Goal: Transaction & Acquisition: Subscribe to service/newsletter

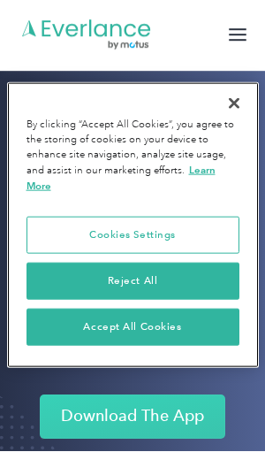
click at [235, 111] on button "Close" at bounding box center [234, 104] width 39 height 39
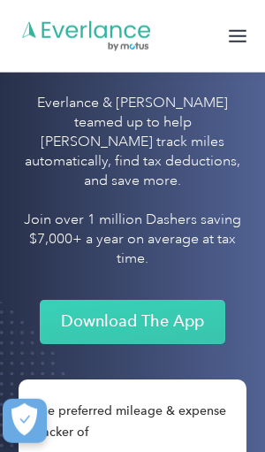
scroll to position [100, 0]
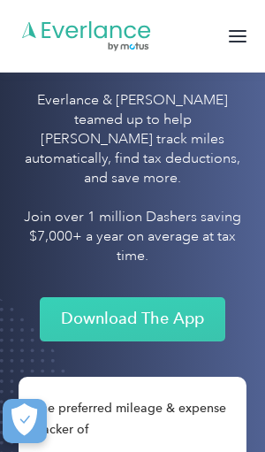
click at [188, 302] on link "Download The App" at bounding box center [133, 319] width 186 height 44
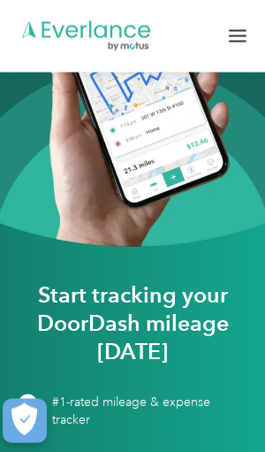
scroll to position [2146, 0]
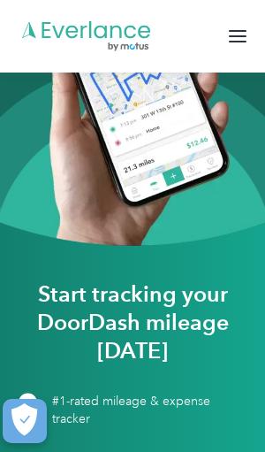
click at [232, 294] on h2 "Start tracking your DoorDash mileage [DATE]" at bounding box center [133, 322] width 230 height 85
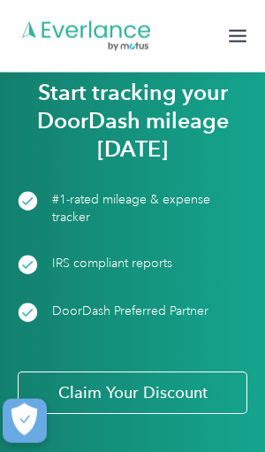
scroll to position [2349, 0]
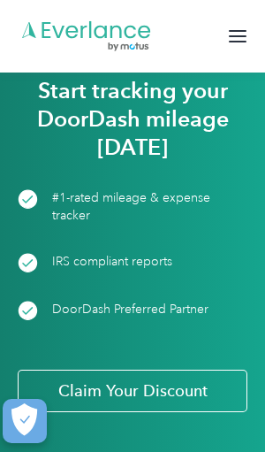
click at [180, 398] on link "Claim Your Discount" at bounding box center [133, 391] width 230 height 42
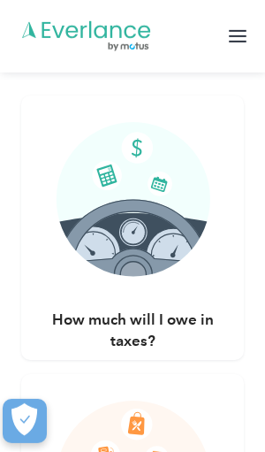
scroll to position [3135, 0]
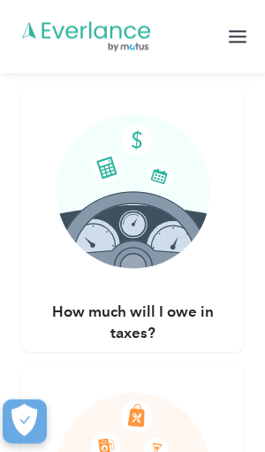
click at [182, 322] on h3 "How much will I owe in taxes?" at bounding box center [132, 322] width 181 height 42
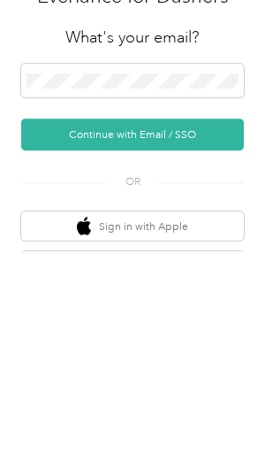
scroll to position [199, 0]
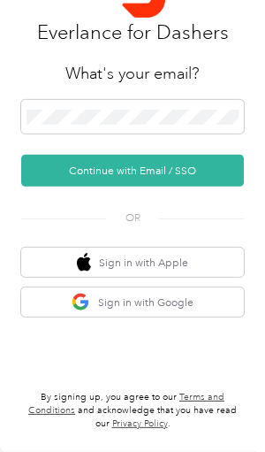
click at [204, 178] on button "Continue with Email / SSO" at bounding box center [132, 171] width 223 height 32
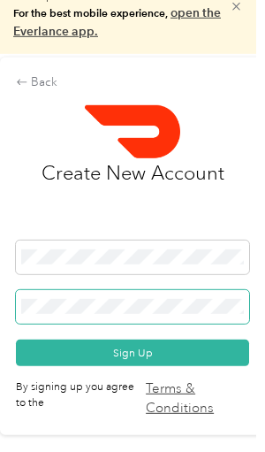
scroll to position [158, 0]
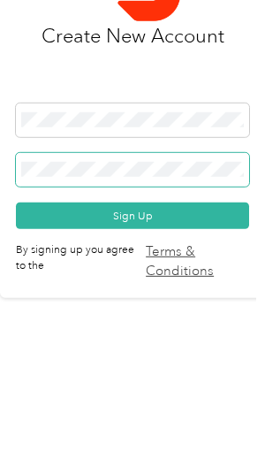
click at [176, 340] on button "Sign Up" at bounding box center [133, 353] width 234 height 27
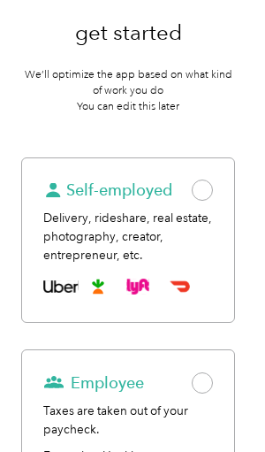
scroll to position [277, 0]
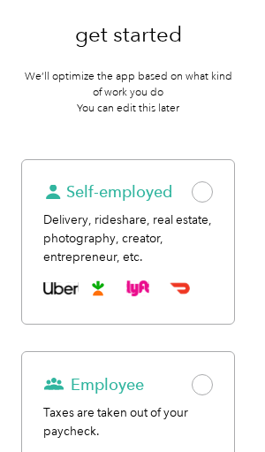
click at [213, 196] on span at bounding box center [202, 191] width 21 height 21
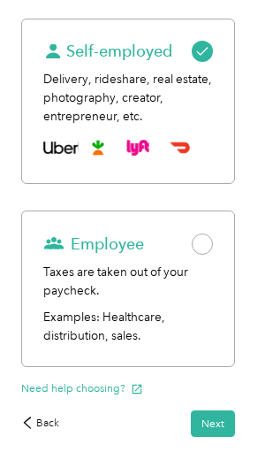
scroll to position [417, 0]
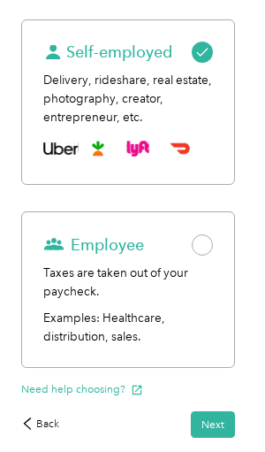
click at [229, 422] on button "Next" at bounding box center [213, 425] width 44 height 27
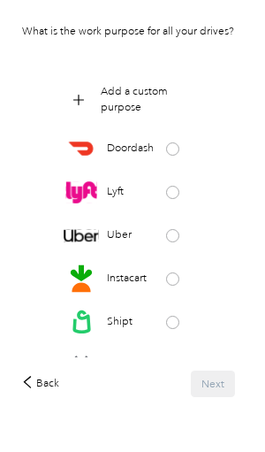
click at [187, 149] on div "Doordash" at bounding box center [128, 148] width 128 height 35
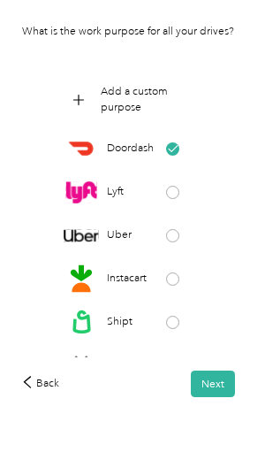
click at [235, 397] on button "Next" at bounding box center [213, 384] width 44 height 27
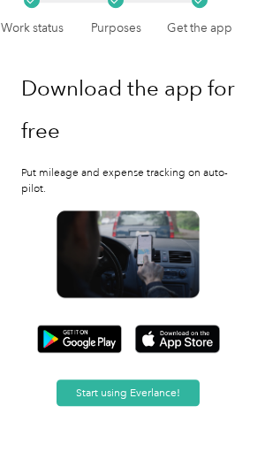
scroll to position [180, 0]
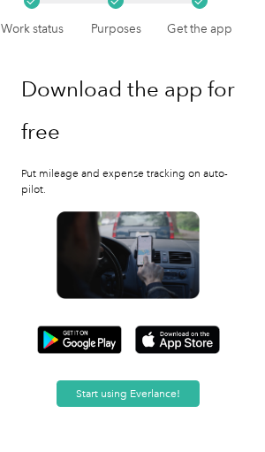
click at [165, 398] on button "Start using Everlance!" at bounding box center [128, 394] width 142 height 27
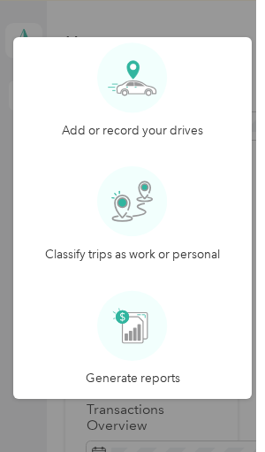
scroll to position [149, 0]
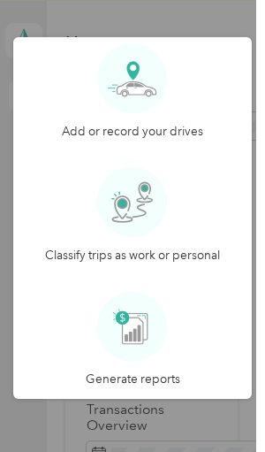
click at [153, 427] on button "Let's go!" at bounding box center [133, 428] width 106 height 27
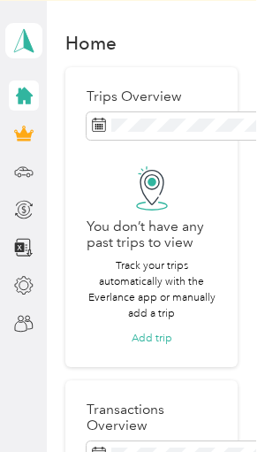
scroll to position [0, 0]
click at [171, 330] on button "Add trip" at bounding box center [152, 338] width 41 height 16
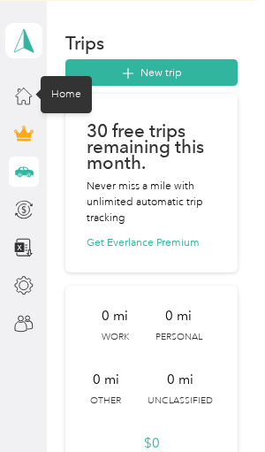
click at [25, 104] on icon at bounding box center [23, 96] width 16 height 16
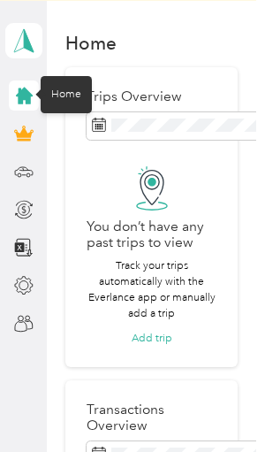
click at [27, 46] on polygon at bounding box center [29, 40] width 10 height 23
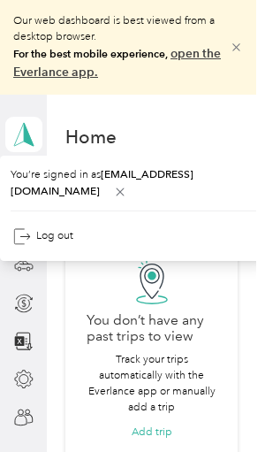
click at [243, 48] on icon at bounding box center [236, 47] width 13 height 13
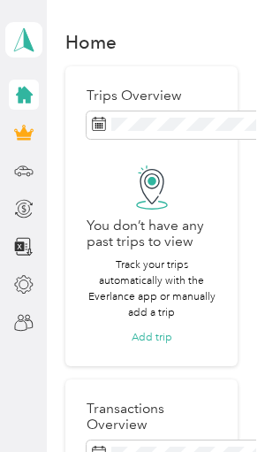
click at [32, 92] on icon at bounding box center [23, 94] width 19 height 19
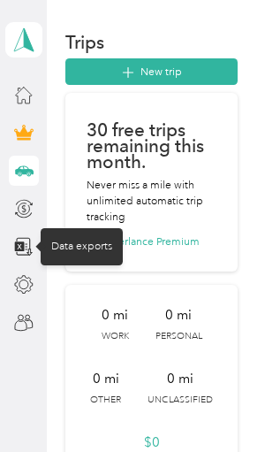
scroll to position [79, 0]
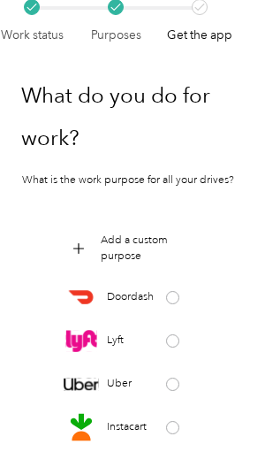
scroll to position [242, 0]
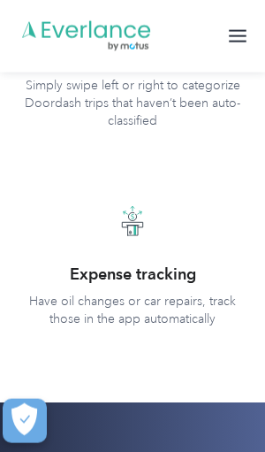
scroll to position [5127, 0]
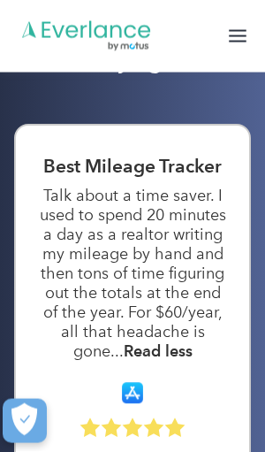
scroll to position [5594, 0]
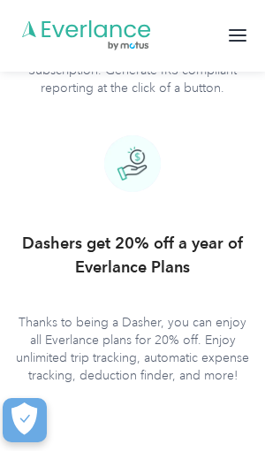
scroll to position [7030, 0]
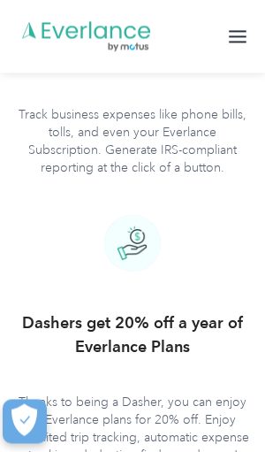
scroll to position [6950, 0]
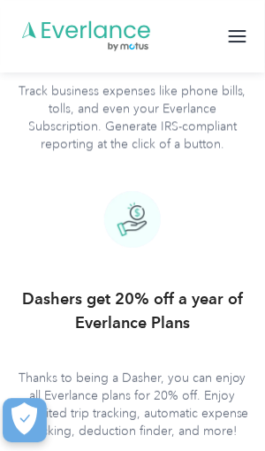
scroll to position [6975, 0]
